Goal: Use online tool/utility: Utilize a website feature to perform a specific function

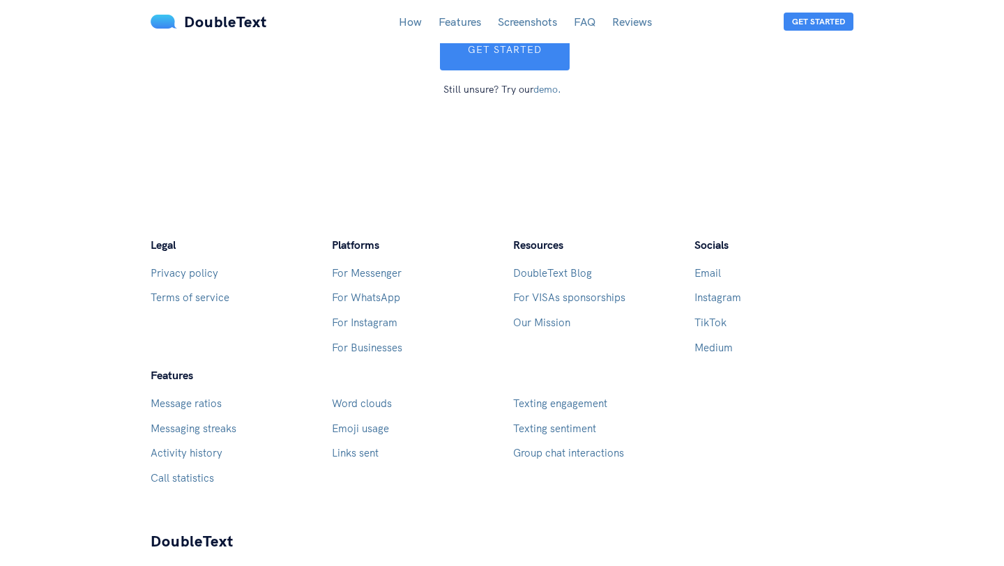
scroll to position [3975, 0]
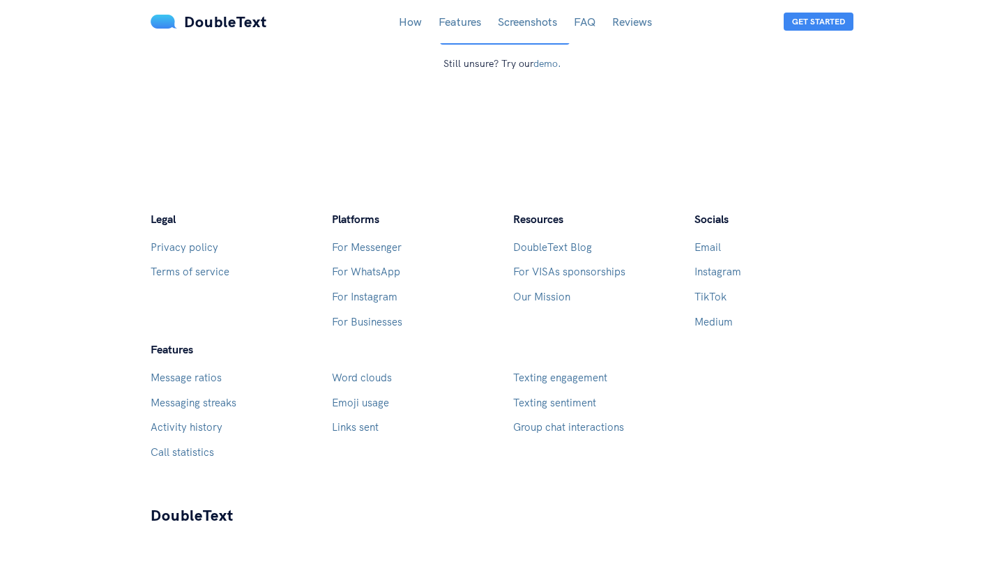
click at [371, 290] on link "For Instagram" at bounding box center [365, 296] width 66 height 13
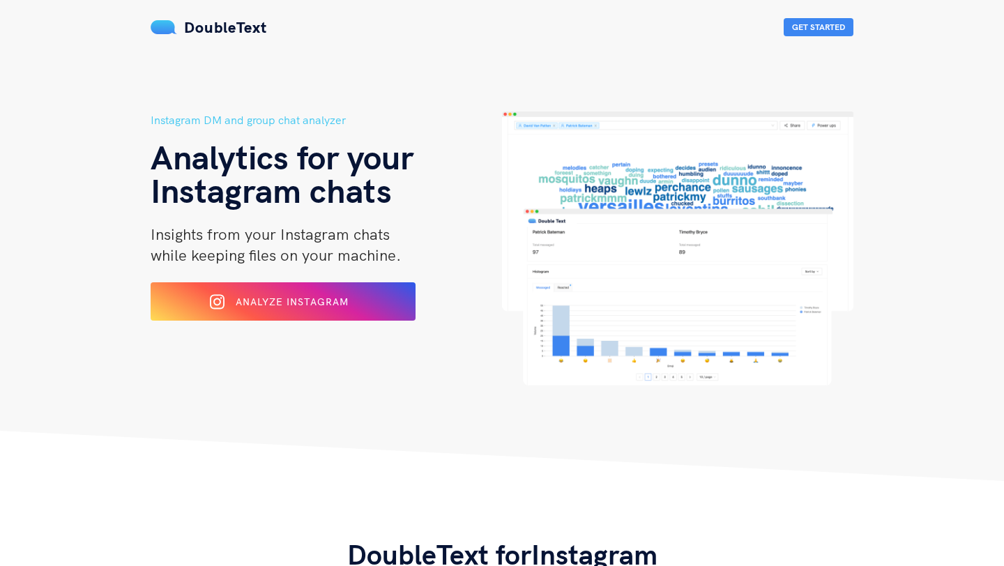
click at [323, 324] on div "Instagram DM and group chat analyzer Analytics for your Instagram chats Insight…" at bounding box center [326, 249] width 351 height 274
click at [323, 301] on span "Analyze Instagram" at bounding box center [291, 301] width 115 height 13
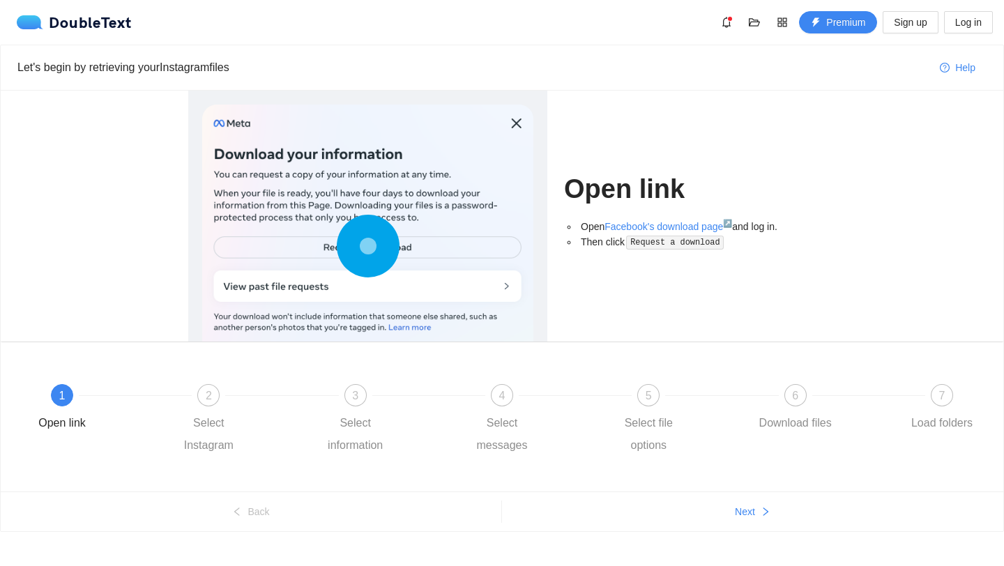
scroll to position [20, 0]
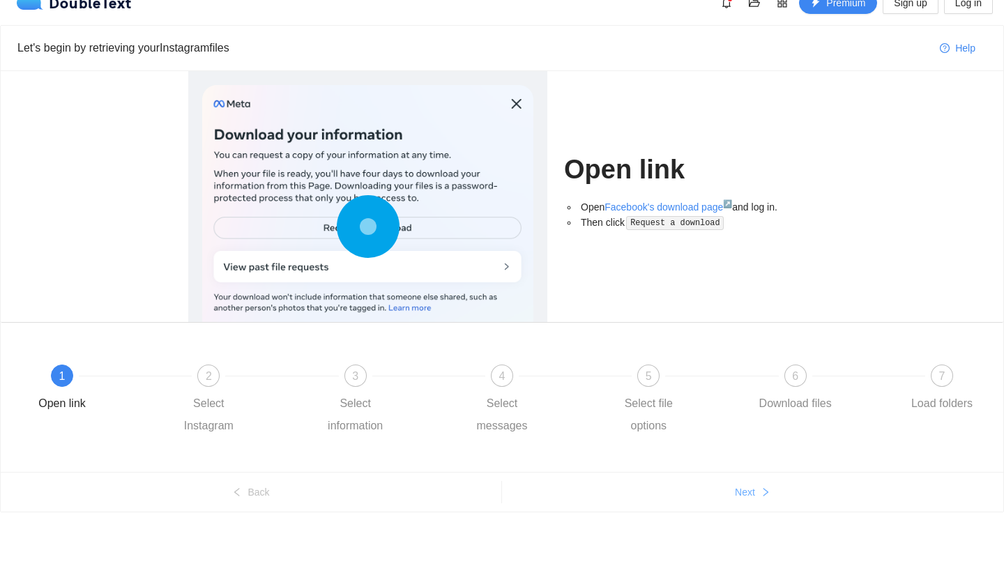
click at [735, 494] on span "Next" at bounding box center [745, 492] width 20 height 15
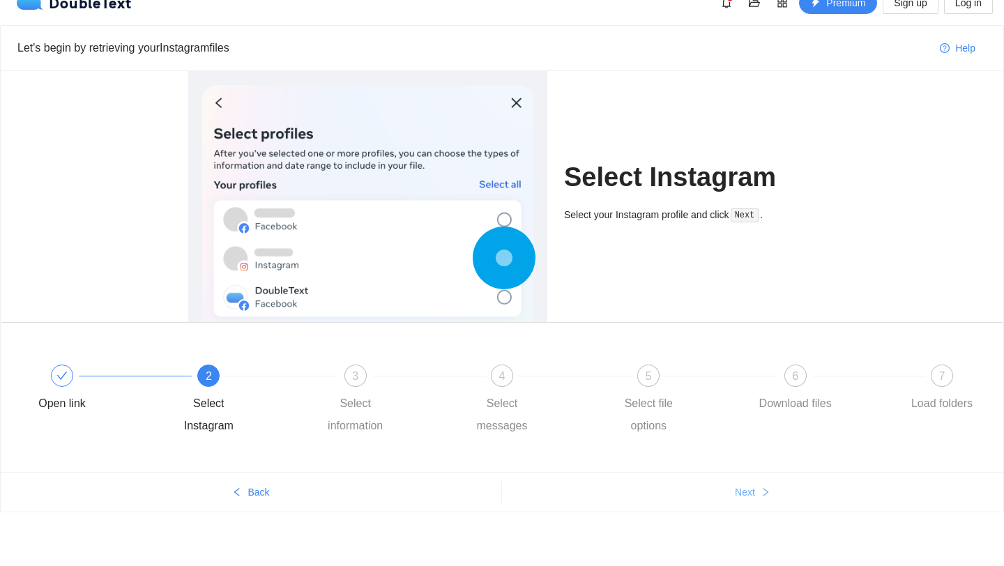
scroll to position [0, 0]
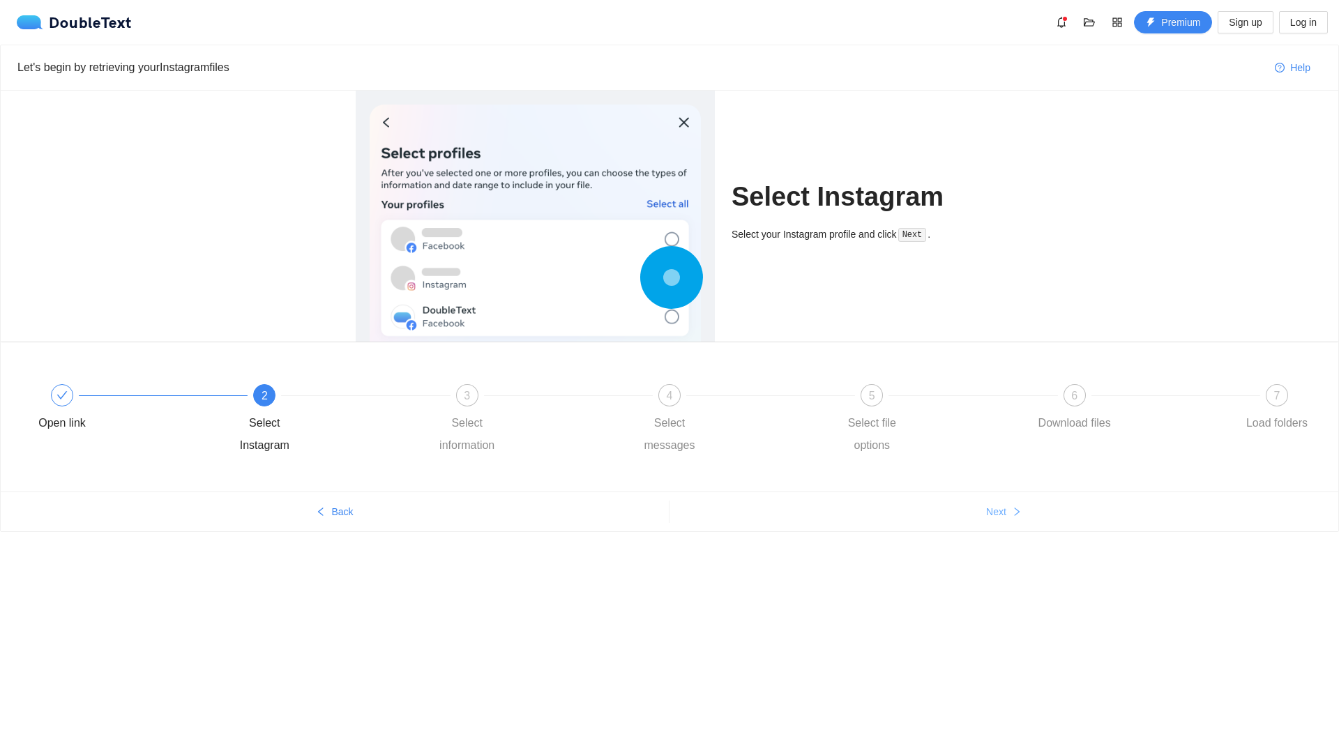
click at [997, 510] on span "Next" at bounding box center [996, 511] width 20 height 15
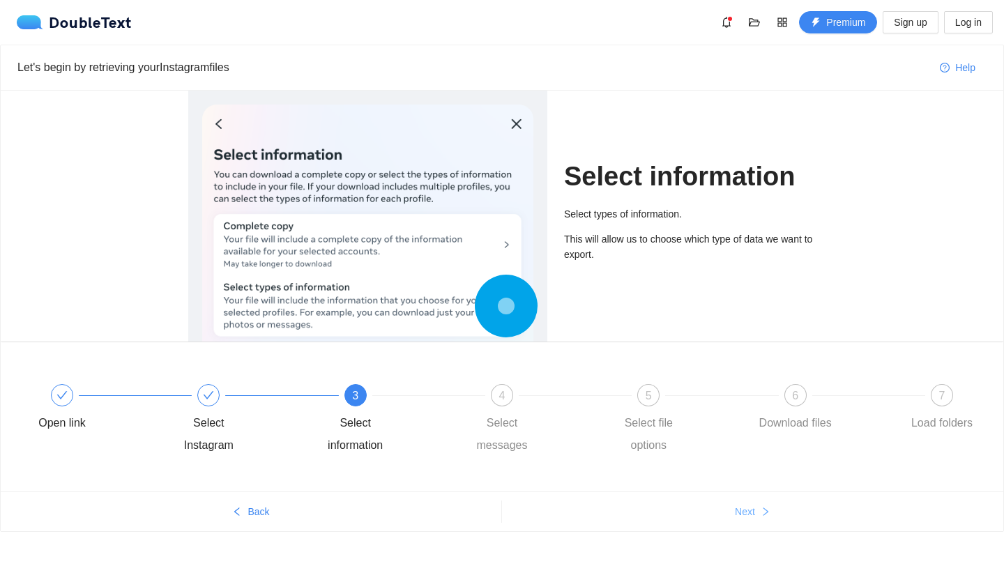
click at [757, 506] on button "Next" at bounding box center [752, 512] width 501 height 22
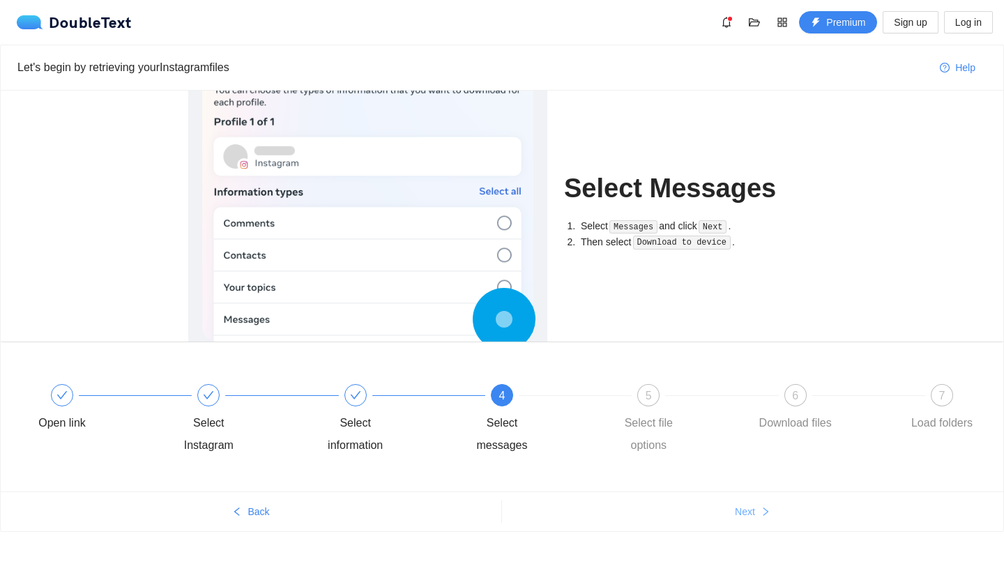
click at [757, 507] on button "Next" at bounding box center [752, 512] width 501 height 22
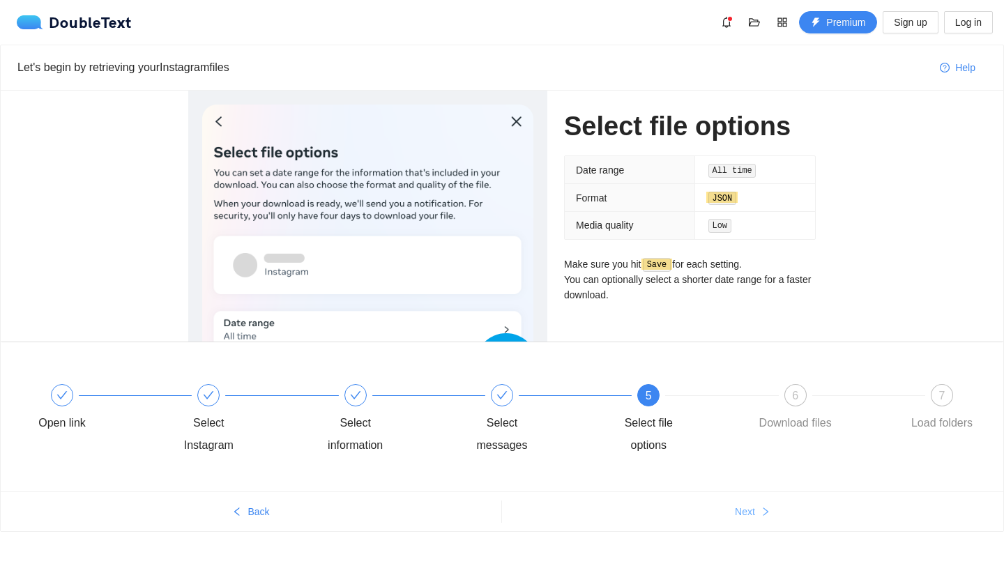
click at [759, 508] on button "Next" at bounding box center [752, 512] width 501 height 22
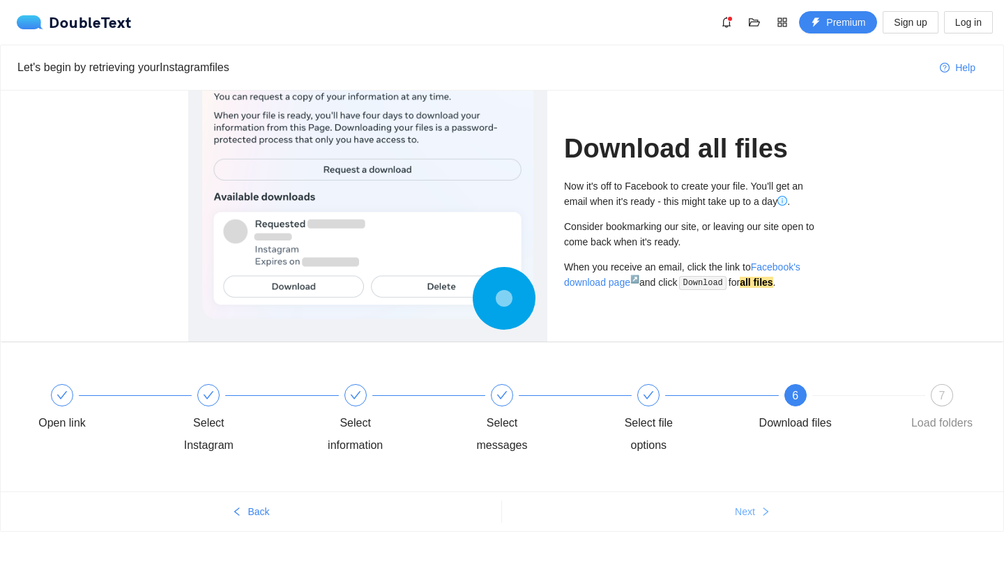
click at [759, 508] on button "Next" at bounding box center [752, 512] width 501 height 22
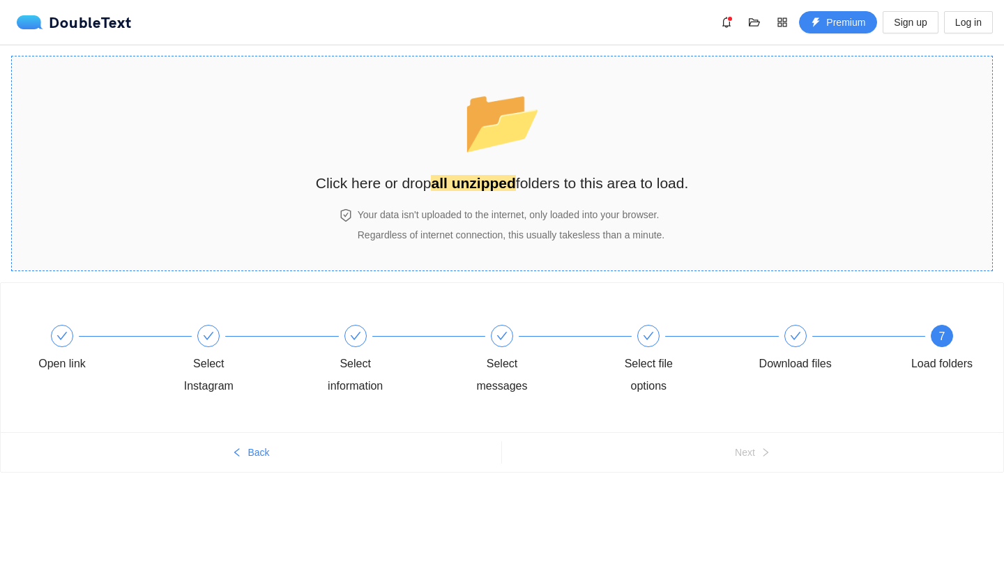
click at [447, 181] on strong "all unzipped" at bounding box center [473, 183] width 84 height 16
click at [254, 456] on span "Back" at bounding box center [259, 452] width 22 height 15
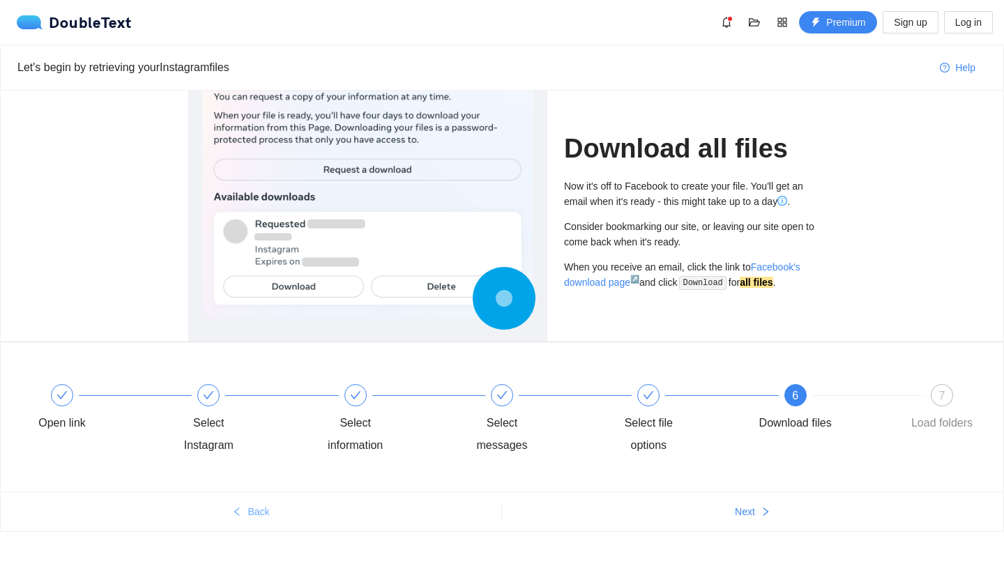
click at [254, 456] on div "Open link Select Instagram Select information Select messages Select file optio…" at bounding box center [502, 420] width 961 height 100
click at [254, 456] on div "Select Instagram" at bounding box center [241, 420] width 146 height 73
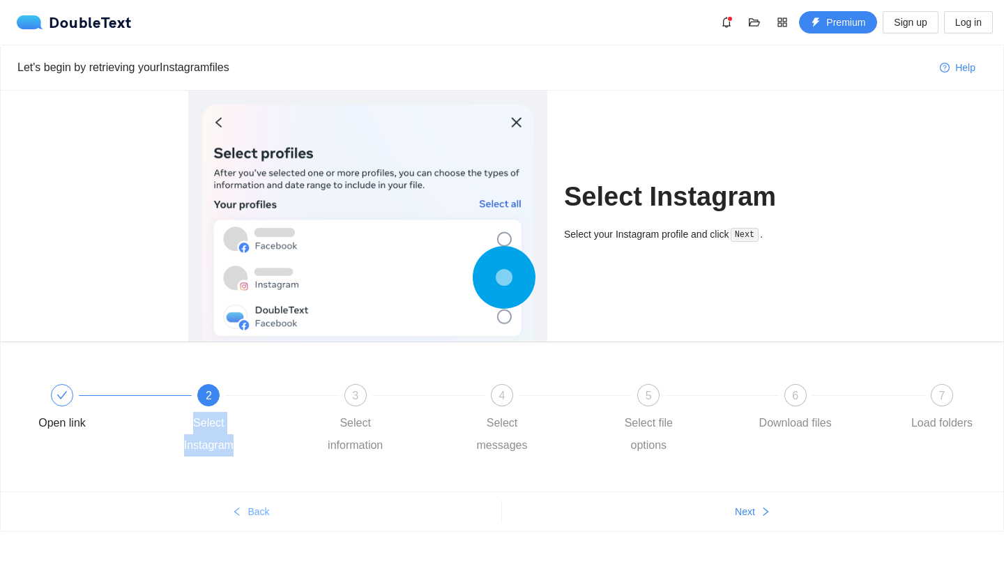
click at [254, 456] on div "2 Select Instagram" at bounding box center [241, 420] width 146 height 73
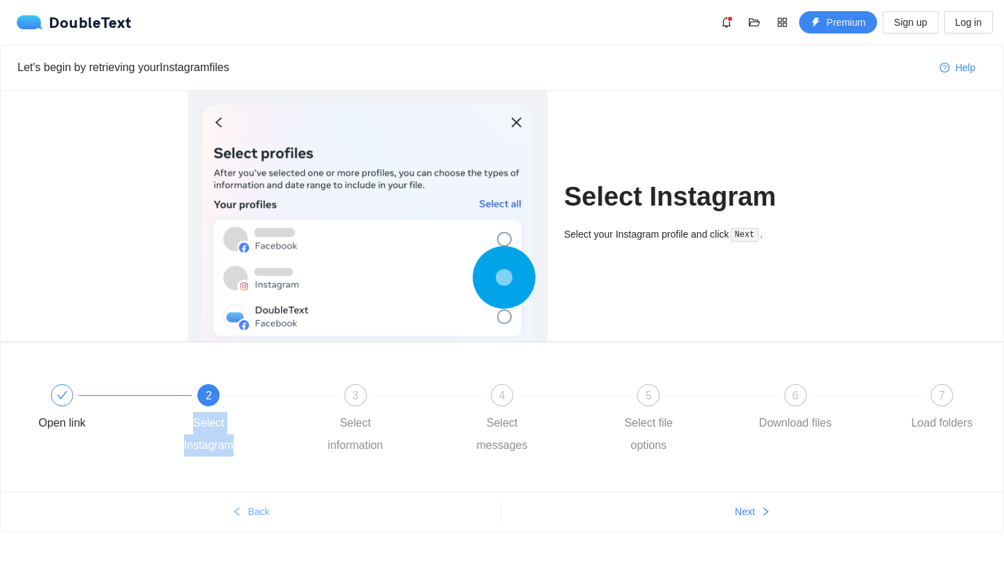
click at [254, 456] on div "2 Select Instagram" at bounding box center [241, 420] width 146 height 73
